Goal: Task Accomplishment & Management: Use online tool/utility

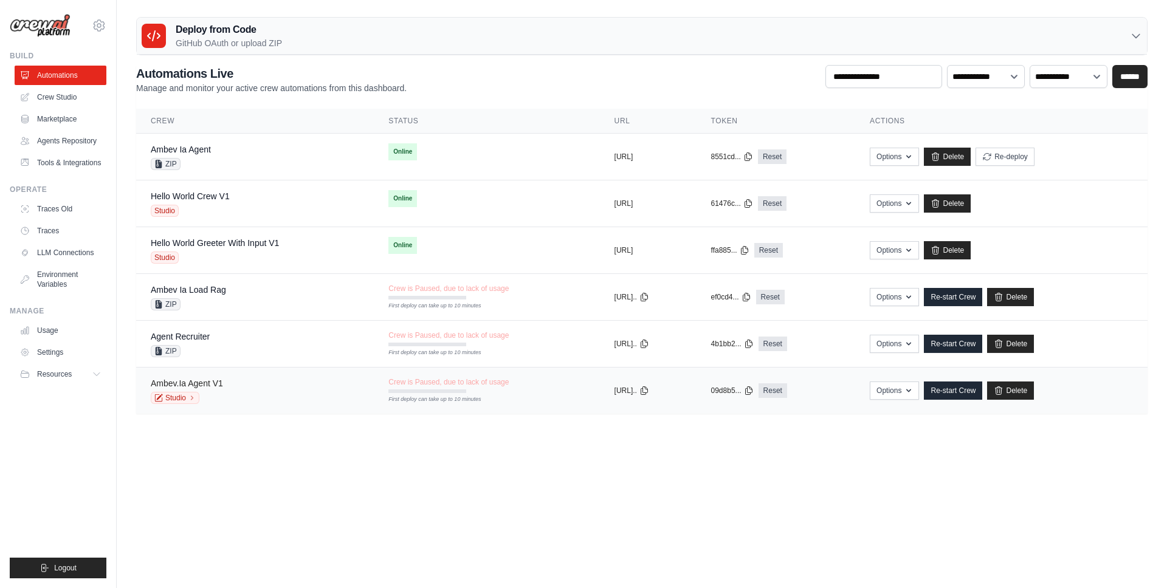
click at [204, 381] on link "Ambev.Ia Agent V1" at bounding box center [187, 384] width 72 height 10
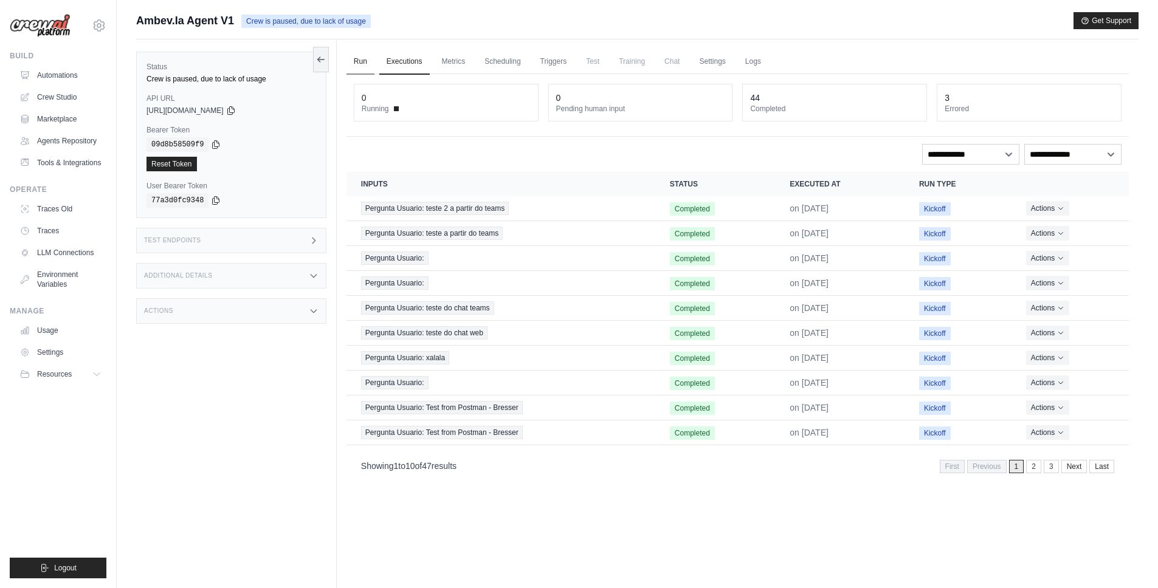
click at [364, 61] on link "Run" at bounding box center [361, 62] width 28 height 26
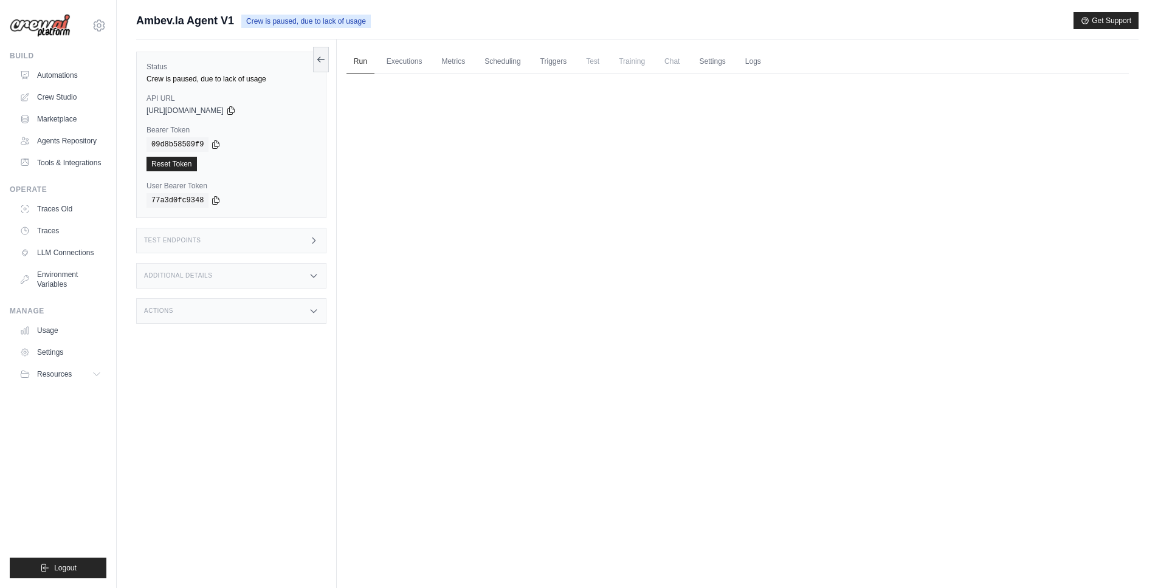
click at [284, 21] on span "Crew is paused, due to lack of usage" at bounding box center [305, 21] width 129 height 13
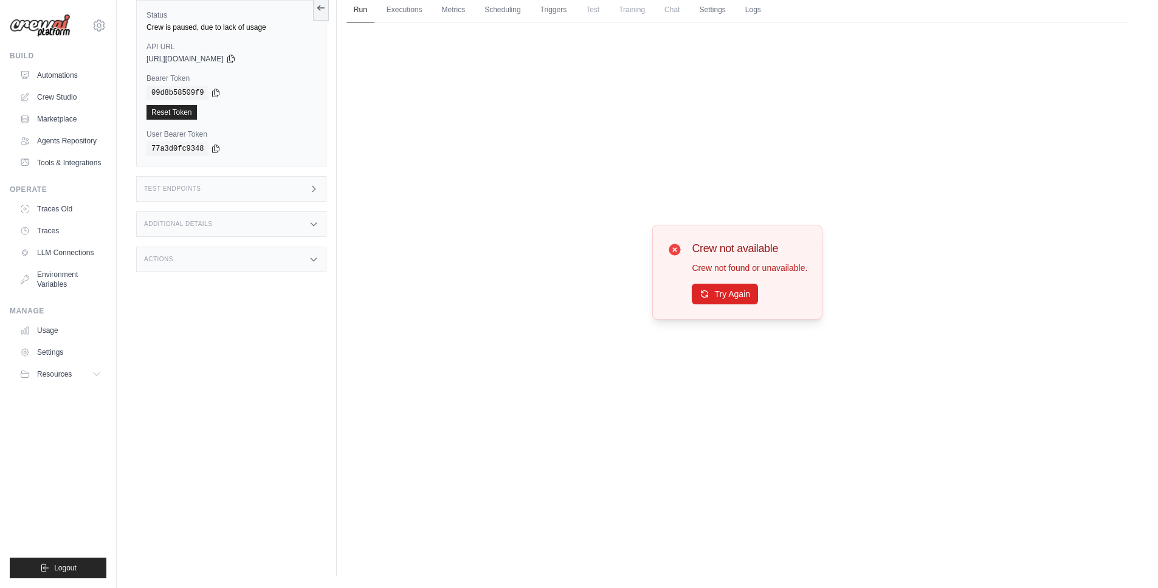
click at [40, 26] on img at bounding box center [40, 26] width 61 height 24
click at [57, 31] on img at bounding box center [40, 26] width 61 height 24
click at [44, 567] on icon "submit" at bounding box center [45, 569] width 10 height 10
click at [722, 291] on button "Try Again" at bounding box center [725, 293] width 66 height 21
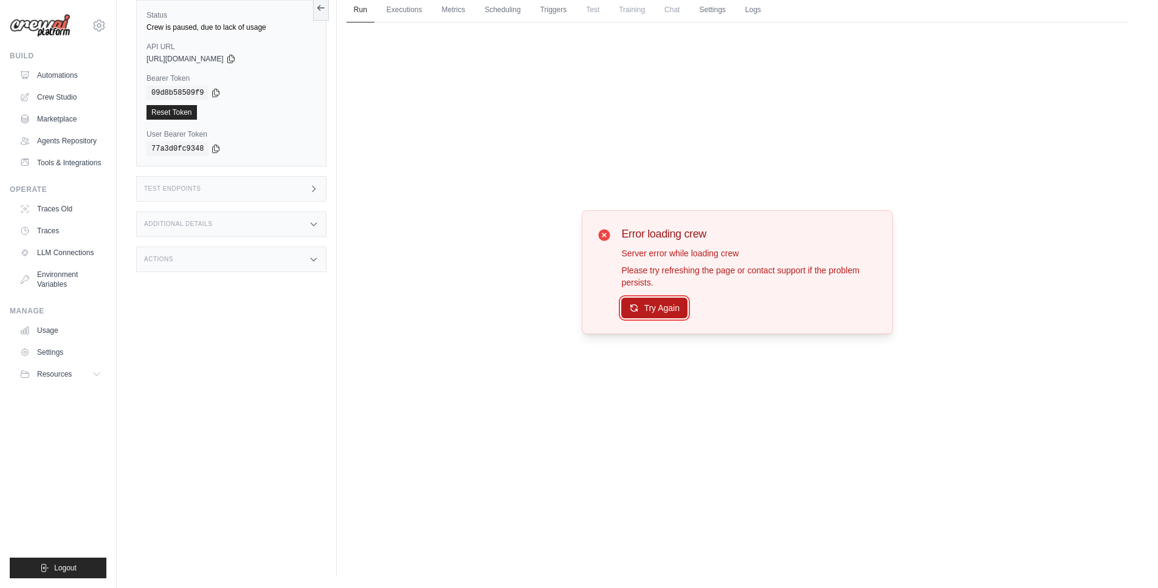
click at [652, 313] on button "Try Again" at bounding box center [654, 308] width 66 height 21
click at [42, 569] on icon "submit" at bounding box center [45, 568] width 7 height 7
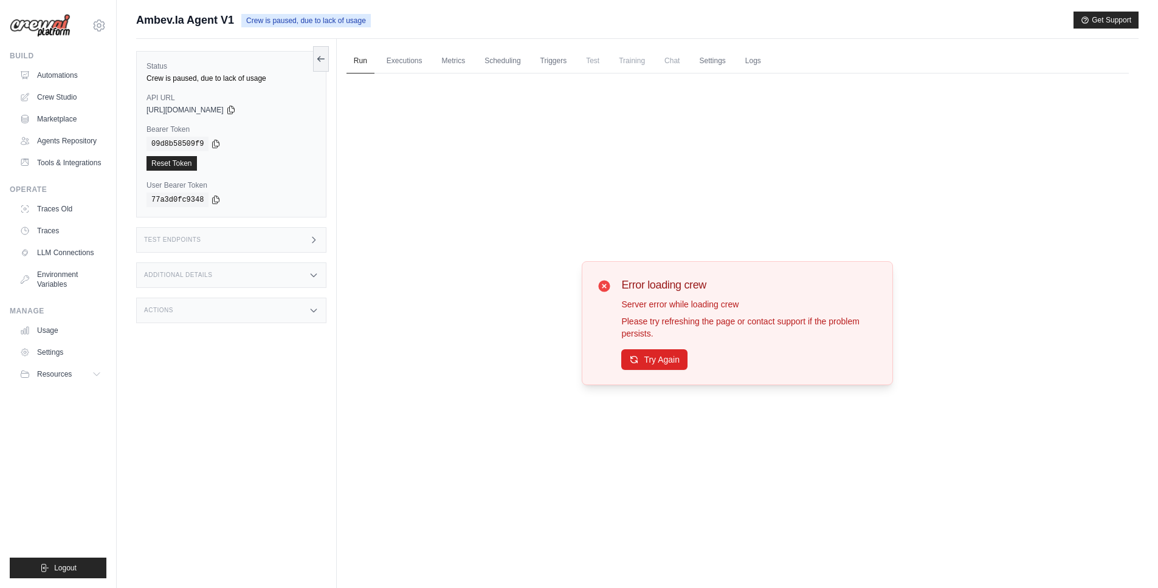
scroll to position [0, 0]
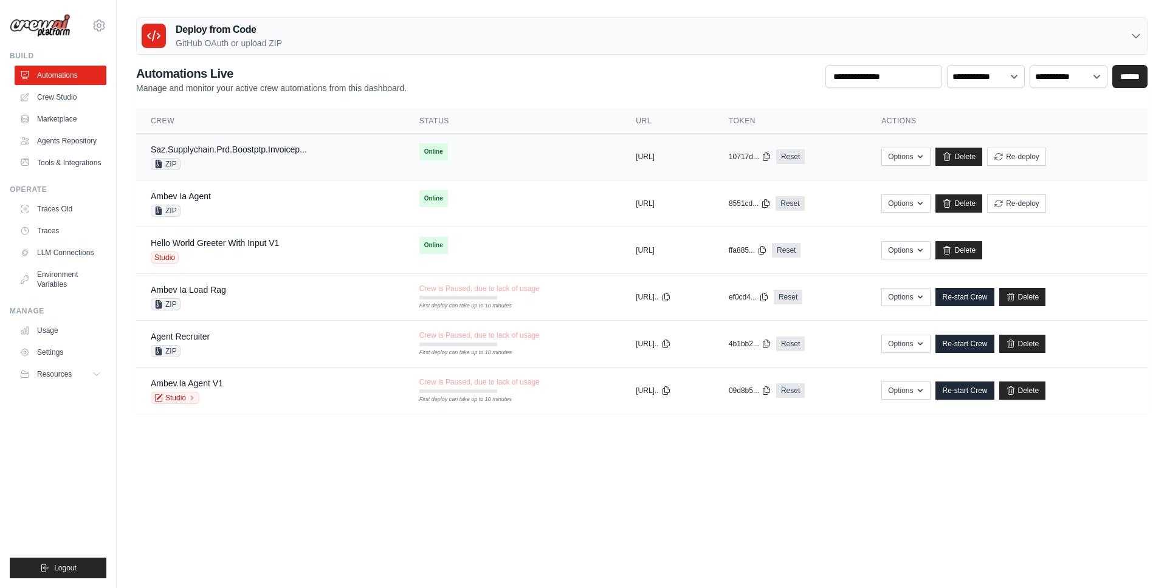
click at [229, 154] on div "Saz.Supplychain.Prd.Boostptp.Invoicep..." at bounding box center [229, 149] width 156 height 12
click at [212, 204] on div "Ambev Ia Agent ZIP" at bounding box center [271, 203] width 240 height 27
click at [244, 292] on div "Ambev Ia Load Rag ZIP" at bounding box center [271, 297] width 240 height 27
click at [983, 296] on link "Re-start Crew" at bounding box center [965, 297] width 58 height 18
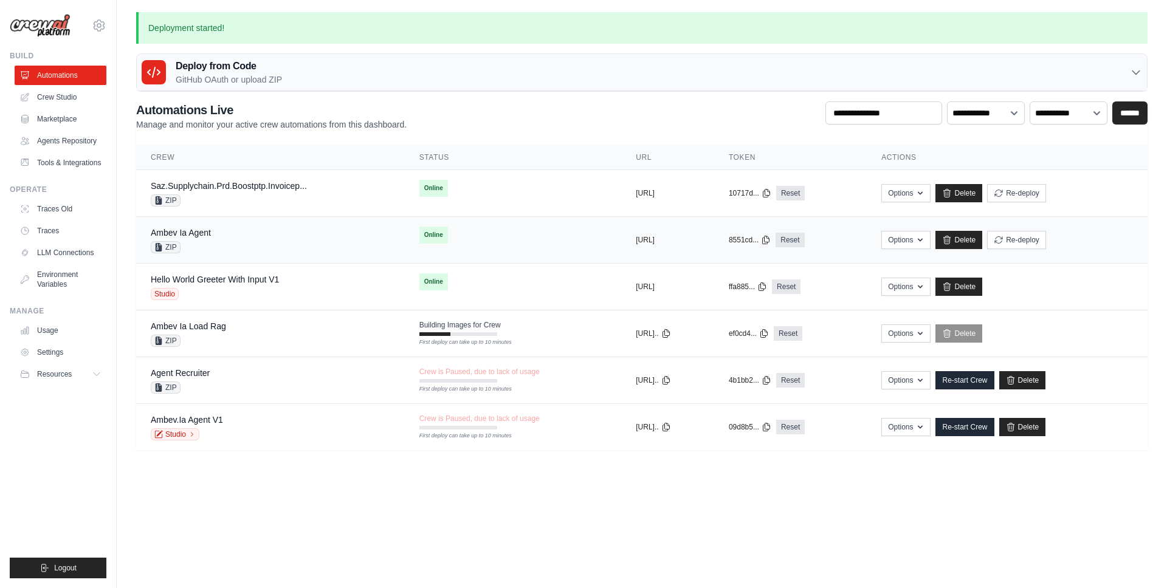
click at [241, 243] on div "Ambev Ia Agent ZIP" at bounding box center [271, 240] width 240 height 27
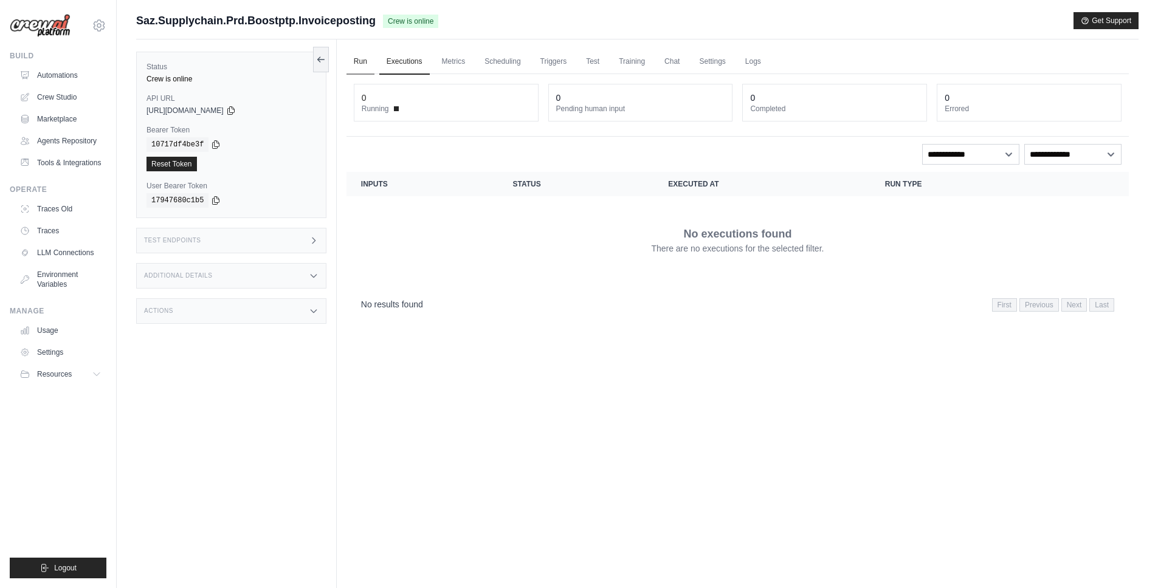
click at [356, 60] on link "Run" at bounding box center [361, 62] width 28 height 26
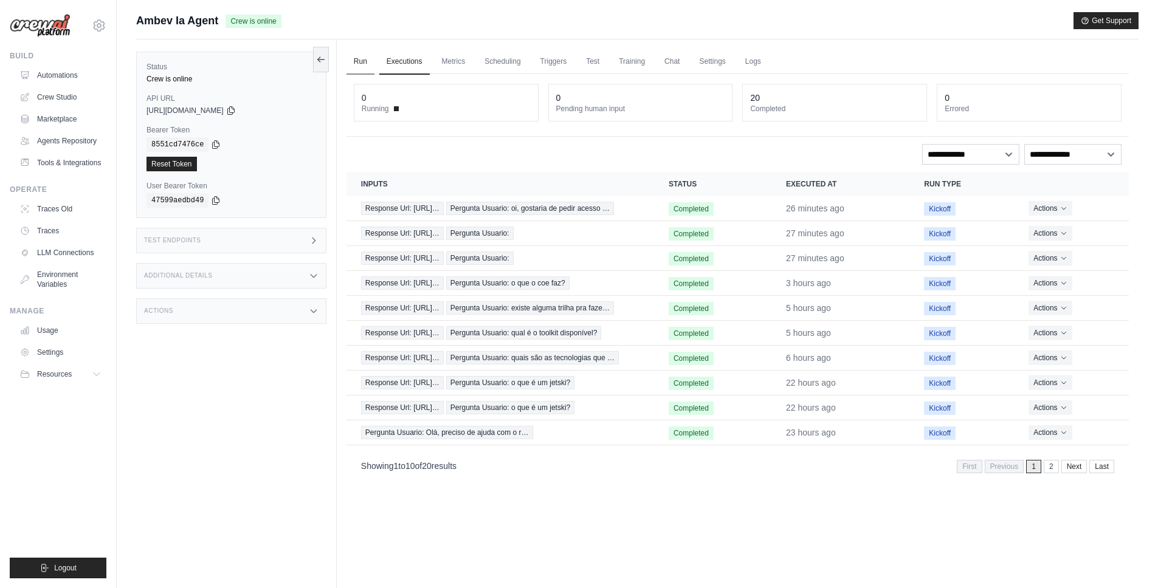
click at [349, 55] on link "Run" at bounding box center [361, 62] width 28 height 26
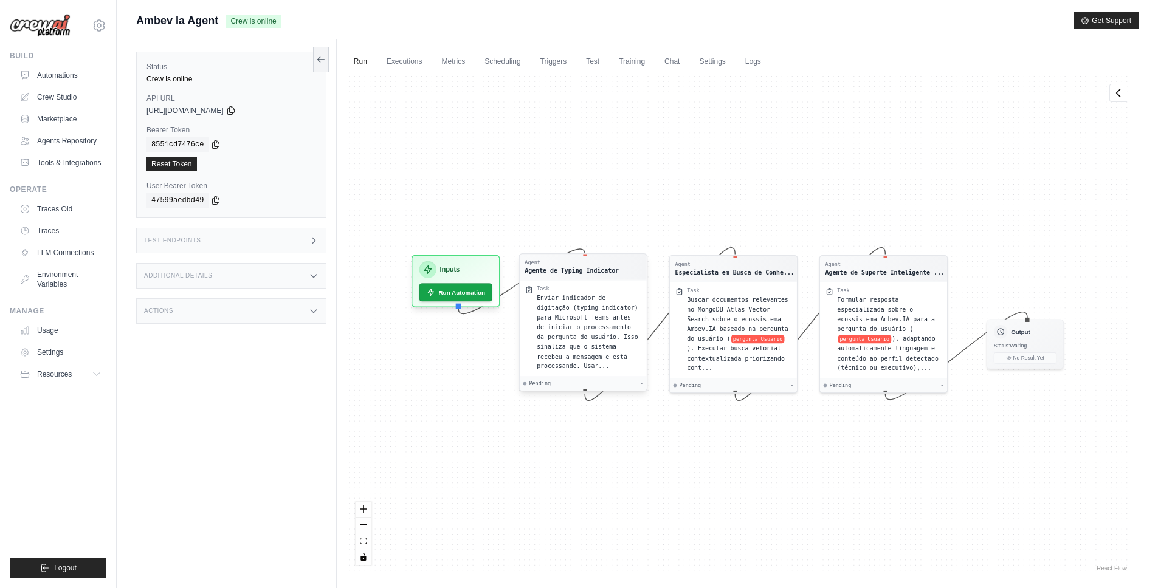
click at [562, 263] on div "Agent" at bounding box center [572, 263] width 94 height 7
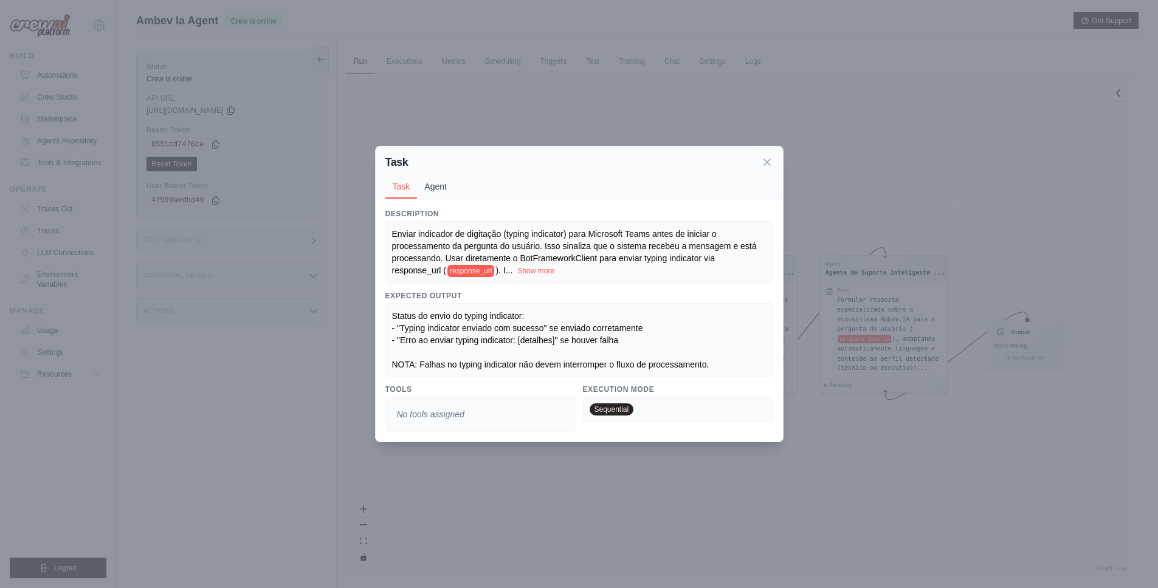
click at [430, 190] on button "Agent" at bounding box center [435, 186] width 37 height 23
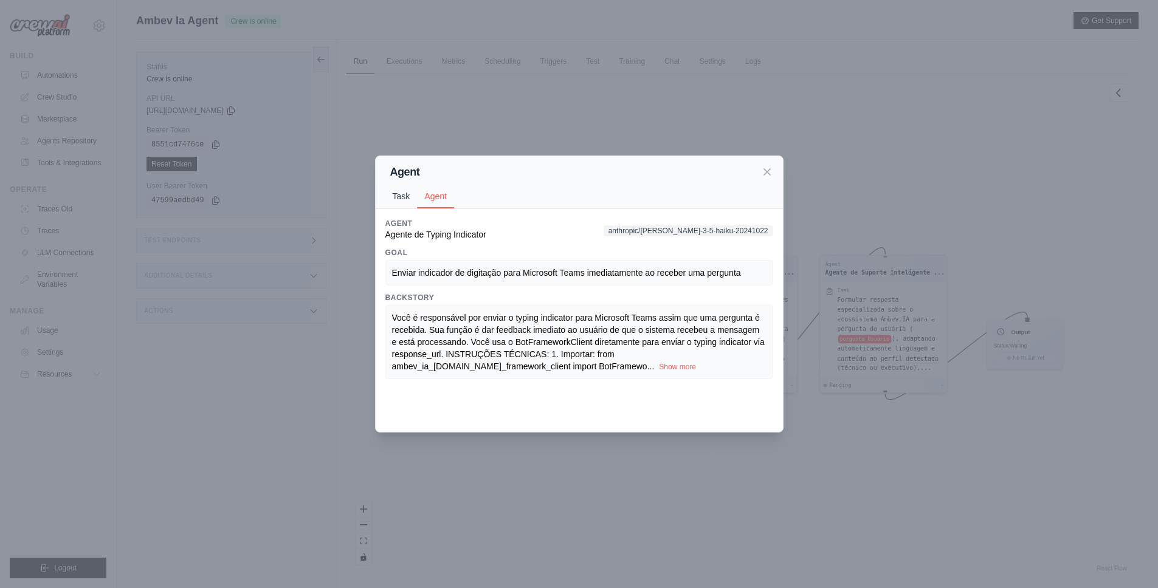
click at [395, 197] on button "Task" at bounding box center [401, 196] width 32 height 23
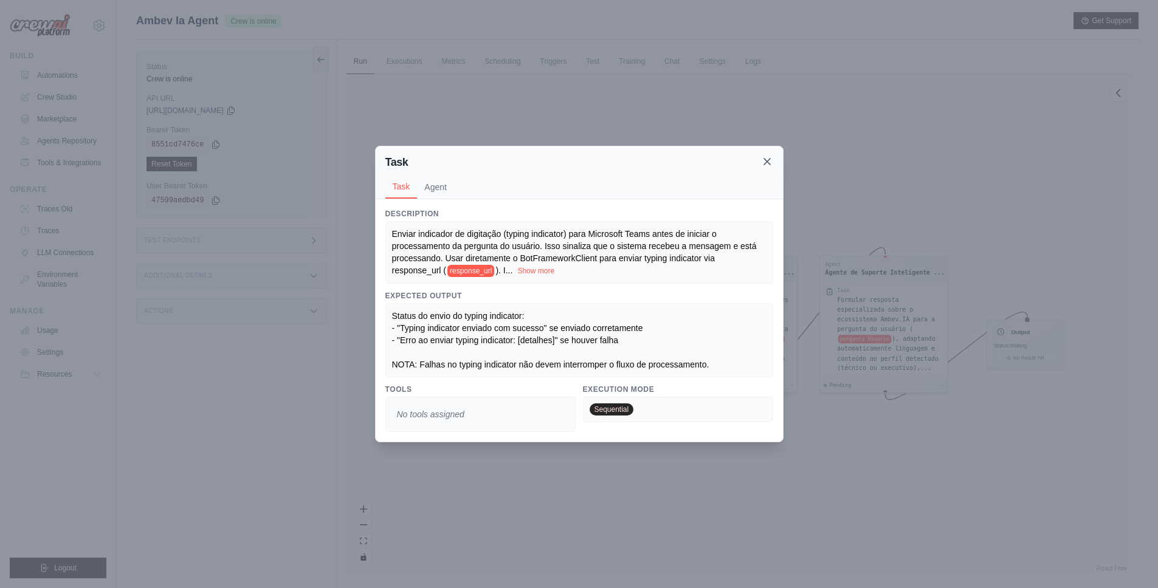
click at [769, 162] on icon at bounding box center [767, 162] width 12 height 12
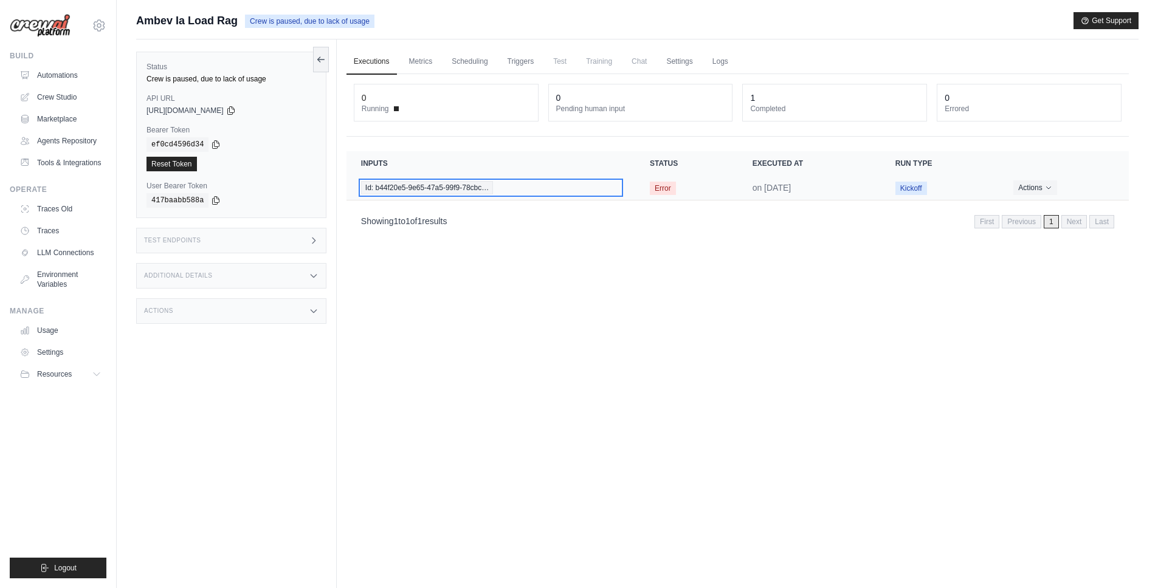
click at [500, 187] on div "Id: b44f20e5-9e65-47a5-99f9-78cbc…" at bounding box center [491, 187] width 260 height 13
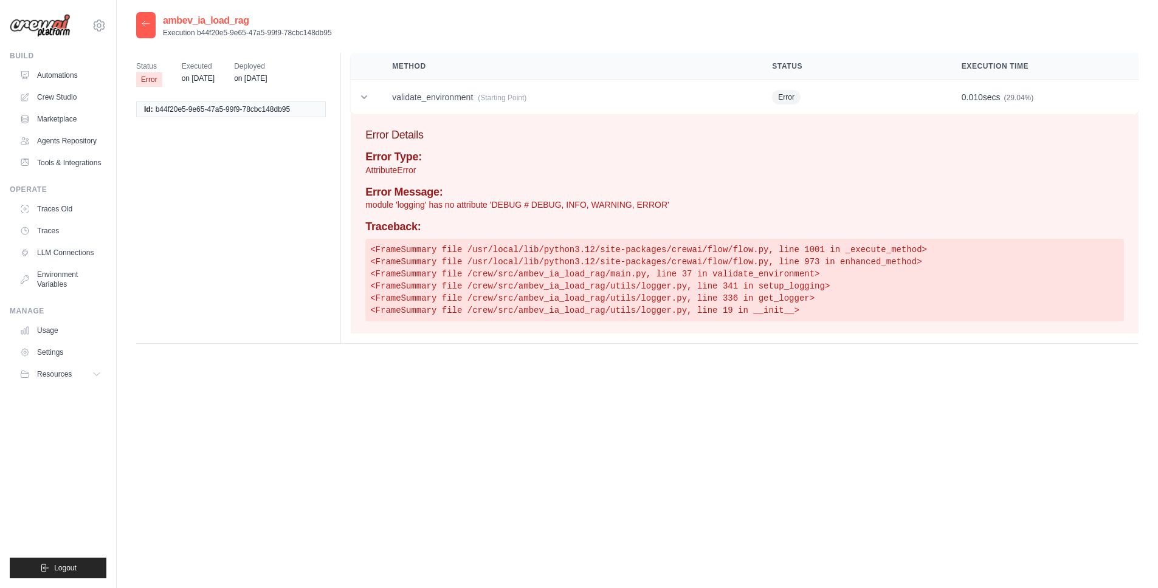
click at [150, 26] on icon at bounding box center [146, 24] width 10 height 10
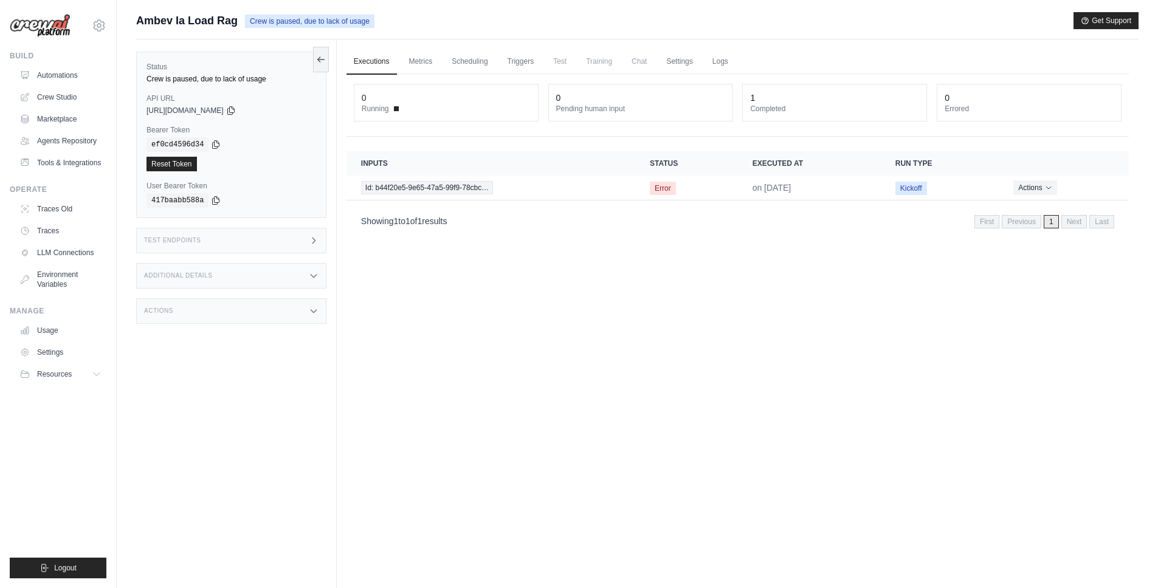
click at [291, 23] on span "Crew is paused, due to lack of usage" at bounding box center [309, 21] width 129 height 13
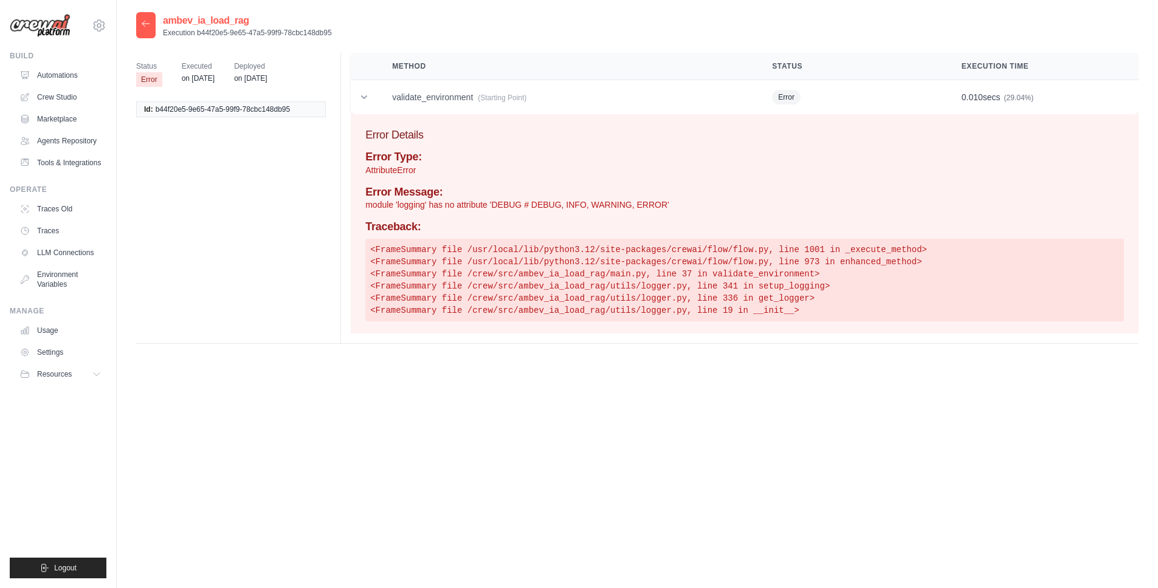
click at [143, 26] on icon at bounding box center [146, 24] width 10 height 10
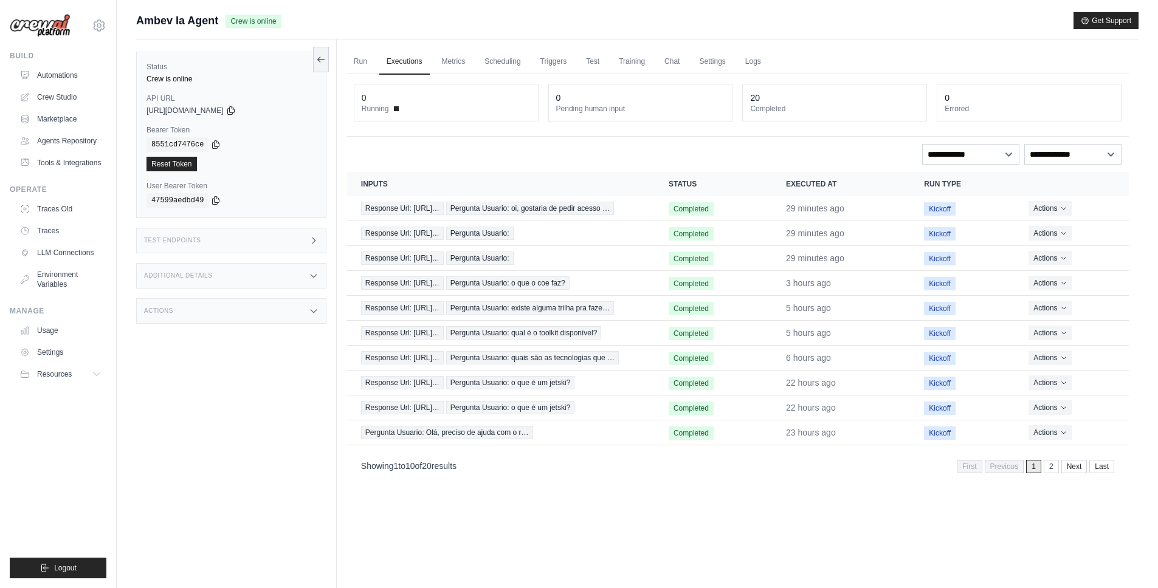
click at [224, 112] on span "https://ambev-ia-agent-deploy-f2245503-f4a9-4100-b2-2318aa09.crewai.com" at bounding box center [185, 111] width 77 height 10
click at [236, 111] on icon at bounding box center [231, 110] width 10 height 10
click at [191, 111] on span "https://ambev-ia-agent-deploy-f2245503-f4a9-4100-b2-2318aa09.crewai.com" at bounding box center [185, 111] width 77 height 10
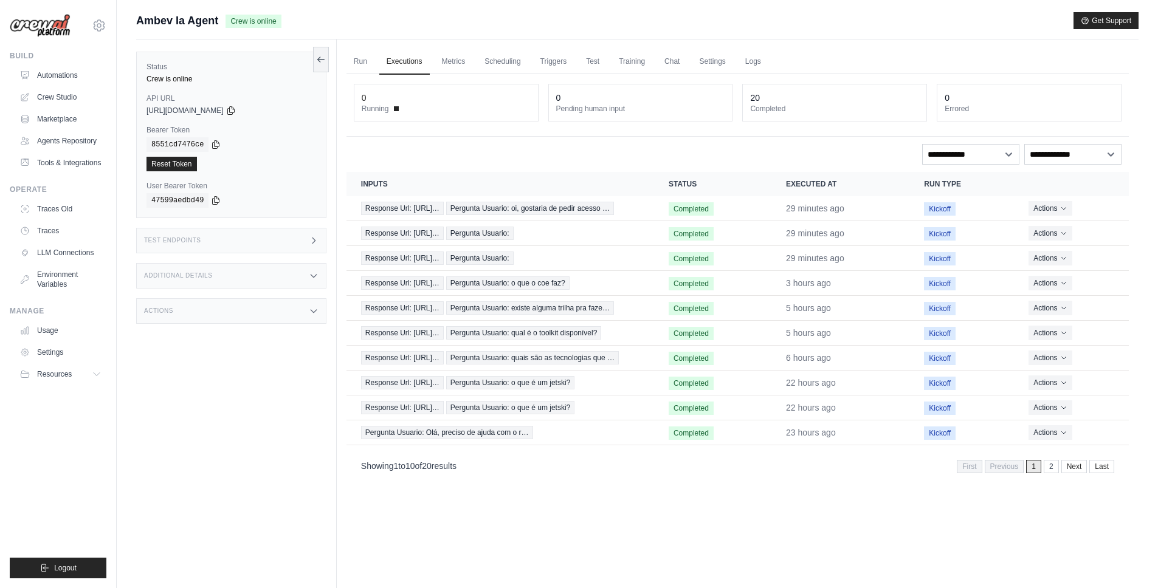
click at [238, 372] on div "Status Crew is online API URL copied https://ambev-ia-agent-deploy-f2245503-f4a…" at bounding box center [236, 334] width 201 height 588
click at [226, 235] on div "Test Endpoints" at bounding box center [231, 241] width 190 height 26
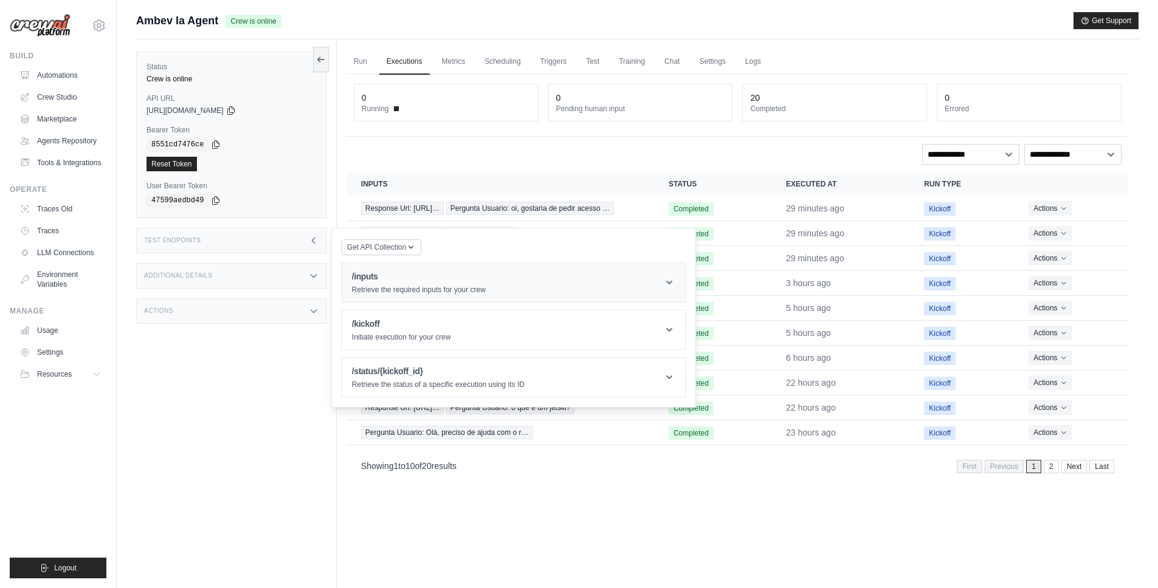
click at [381, 281] on h1 "/inputs" at bounding box center [419, 277] width 134 height 12
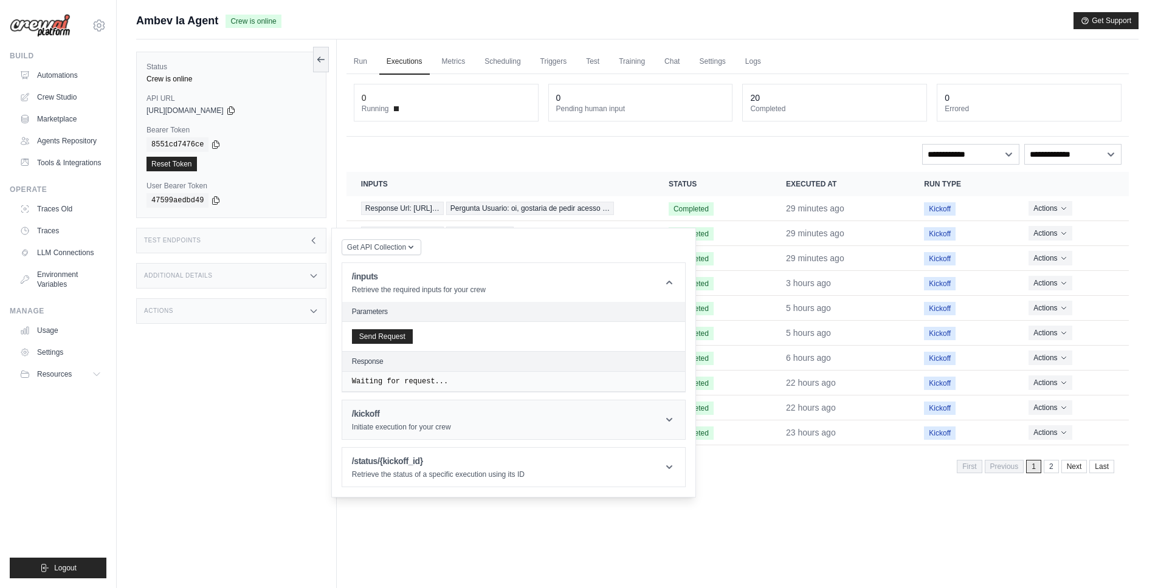
click at [410, 416] on h1 "/kickoff" at bounding box center [401, 414] width 99 height 12
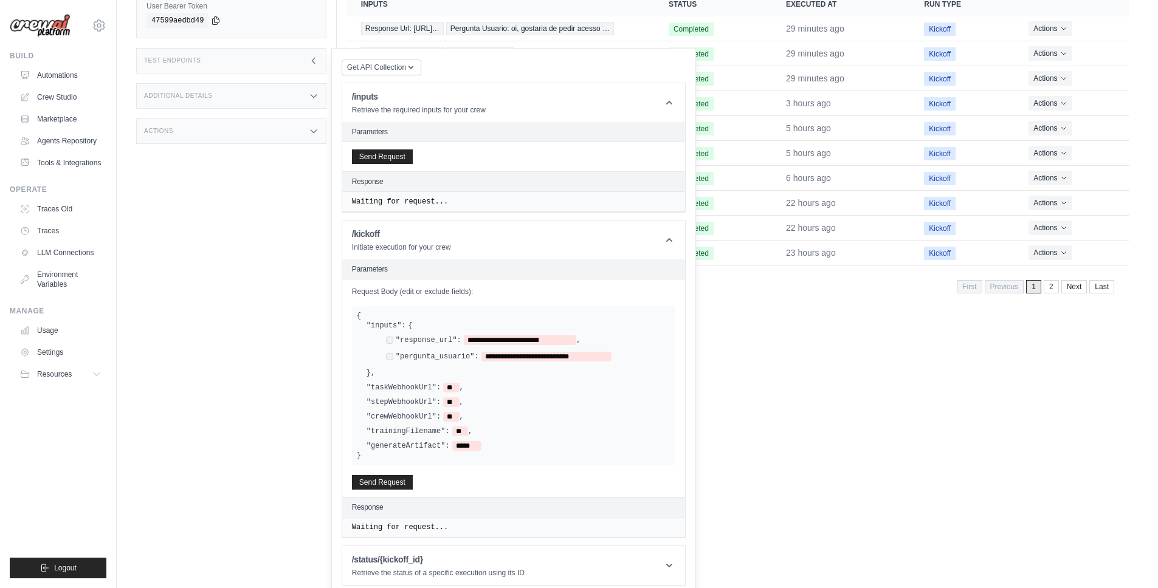
scroll to position [187, 0]
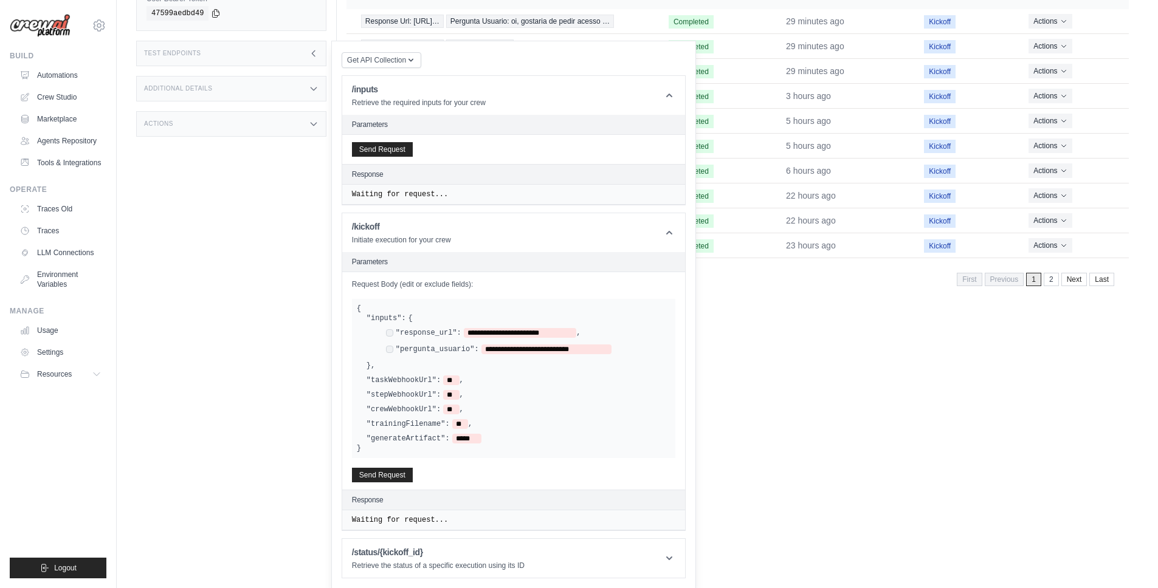
click at [266, 295] on div "Status Crew is online API URL copied https://ambev-ia-agent-deploy-f2245503-f4a…" at bounding box center [236, 146] width 201 height 588
click at [277, 206] on div "Status Crew is online API URL copied https://ambev-ia-agent-deploy-f2245503-f4a…" at bounding box center [236, 146] width 201 height 588
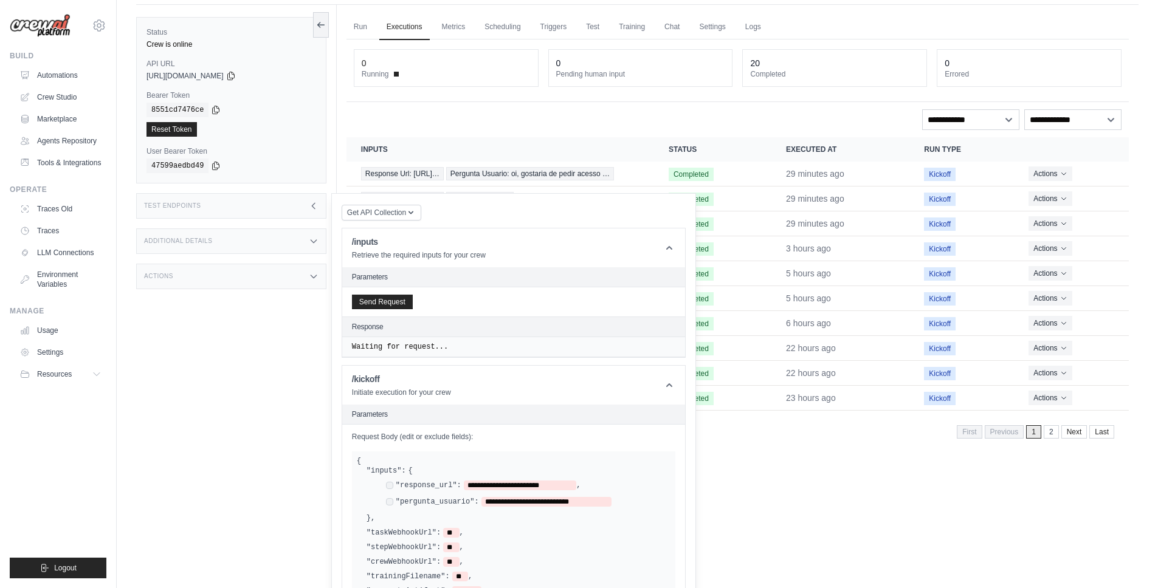
scroll to position [0, 0]
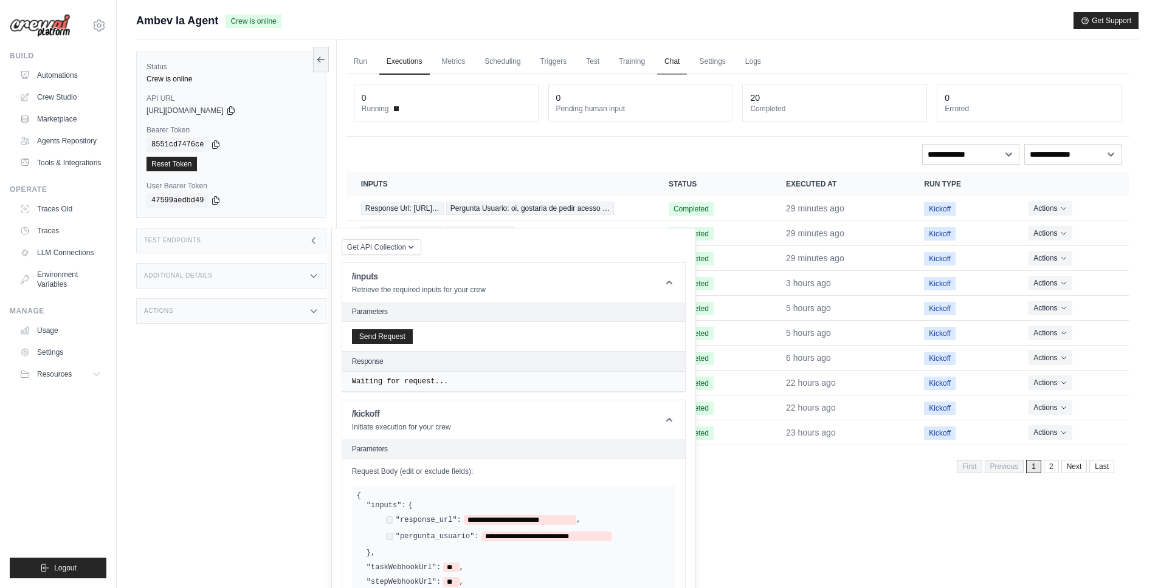
click at [672, 60] on link "Chat" at bounding box center [672, 62] width 30 height 26
click at [254, 363] on div "Status Crew is online API URL copied https://ambev-ia-agent-deploy-f2245503-f4a…" at bounding box center [236, 334] width 201 height 588
click at [334, 213] on div "Status Crew is online API URL copied https://ambev-ia-agent-deploy-f2245503-f4a…" at bounding box center [236, 334] width 201 height 588
click at [303, 237] on div "Test Endpoints" at bounding box center [231, 241] width 190 height 26
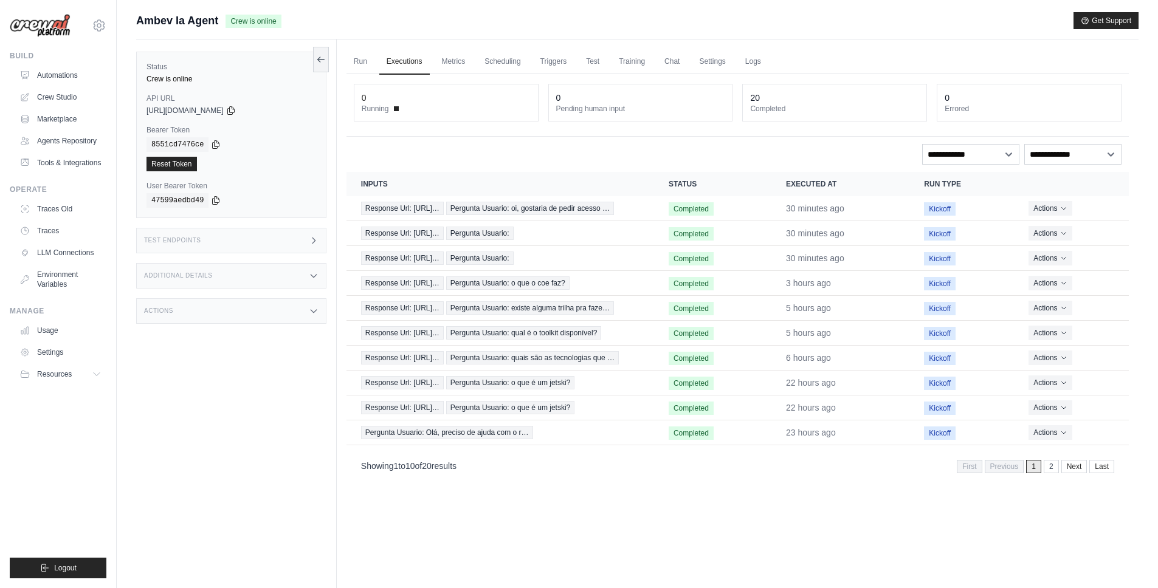
click at [300, 404] on div "Status Crew is online API URL copied https://ambev-ia-agent-deploy-f2245503-f4a…" at bounding box center [236, 334] width 201 height 588
click at [304, 243] on div "Test Endpoints" at bounding box center [231, 241] width 190 height 26
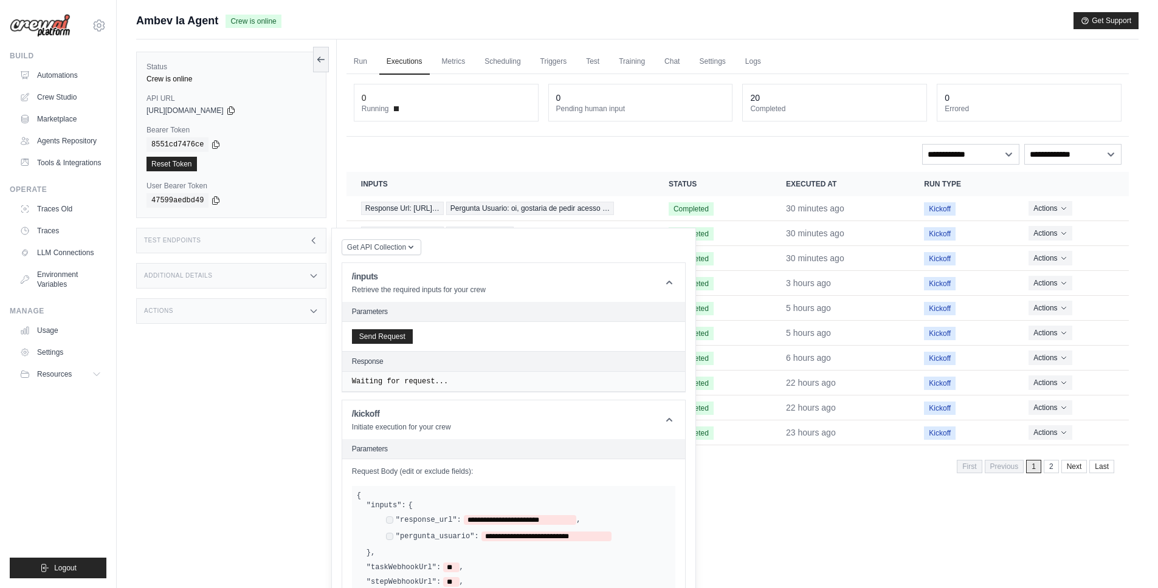
click at [312, 238] on icon at bounding box center [314, 241] width 10 height 10
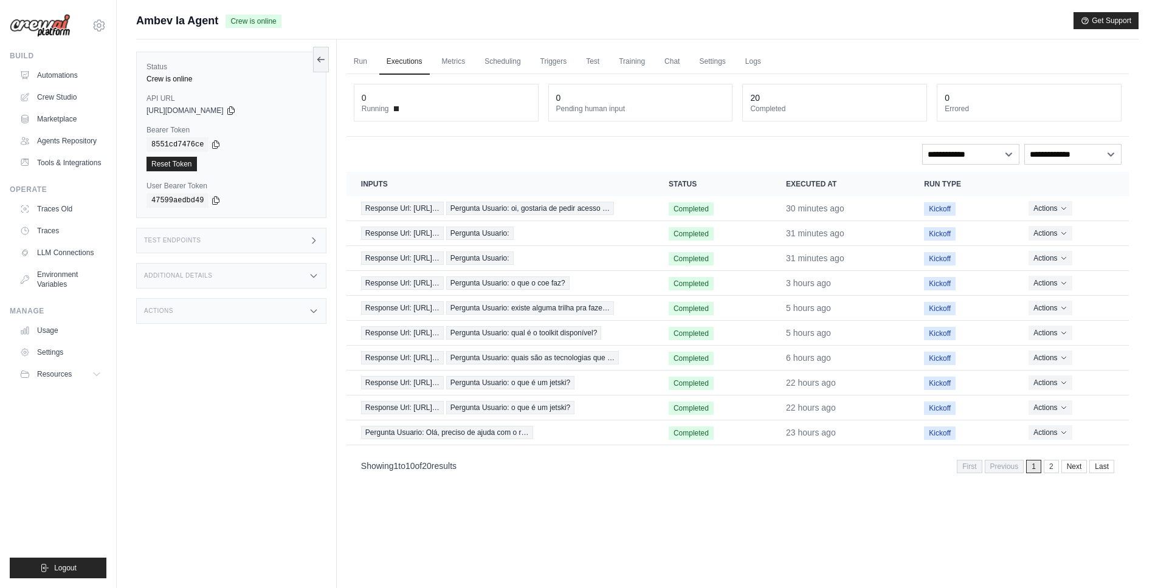
click at [306, 336] on div "Status Crew is online API URL copied https://ambev-ia-agent-deploy-f2245503-f4a…" at bounding box center [236, 334] width 201 height 588
